Goal: Task Accomplishment & Management: Manage account settings

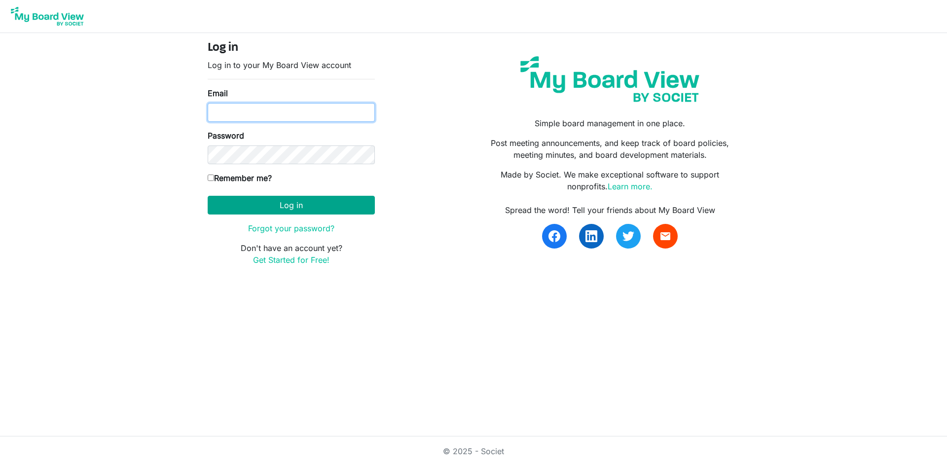
type input "[EMAIL_ADDRESS][DOMAIN_NAME]"
click at [259, 205] on button "Log in" at bounding box center [291, 205] width 167 height 19
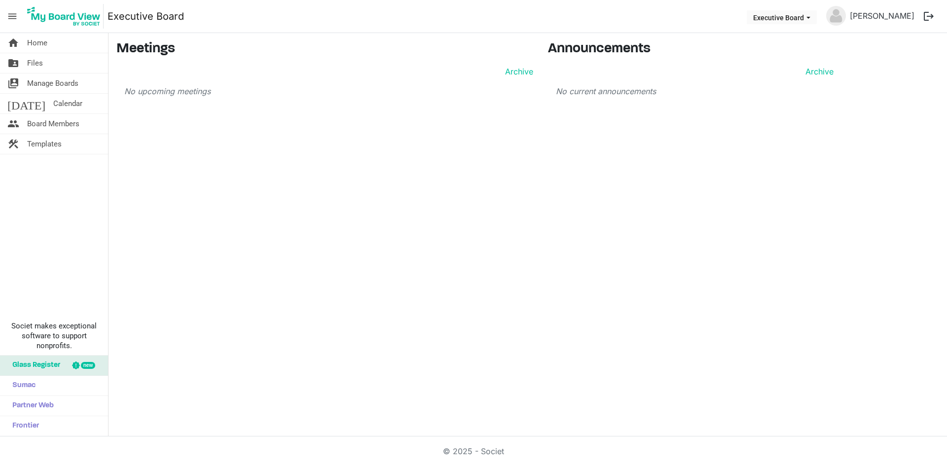
click at [931, 16] on button "logout" at bounding box center [928, 16] width 21 height 21
